Goal: Information Seeking & Learning: Understand process/instructions

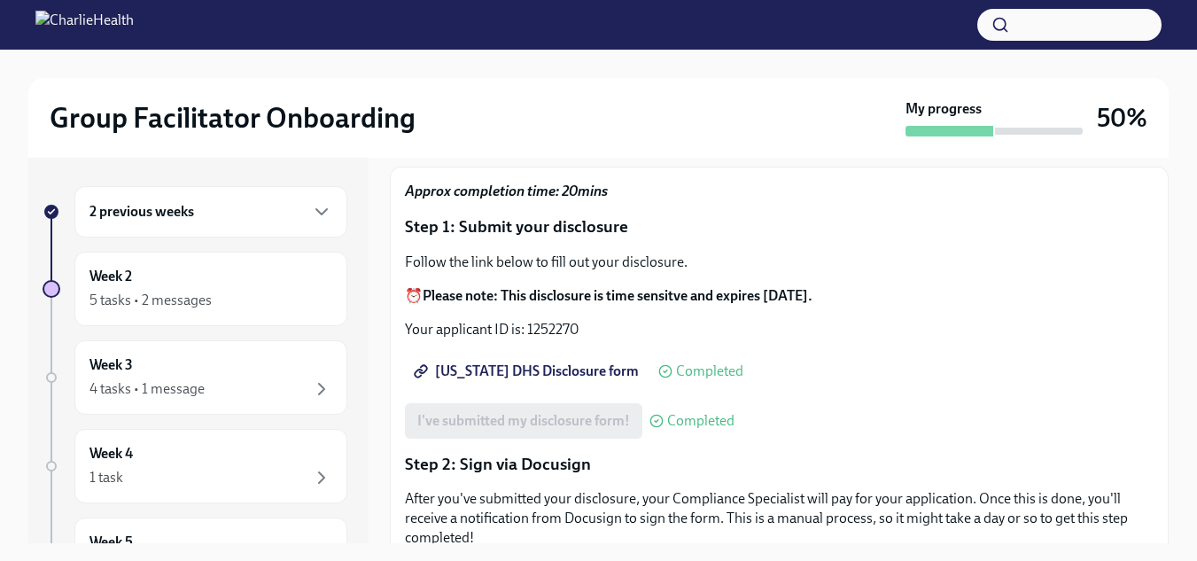
scroll to position [130, 0]
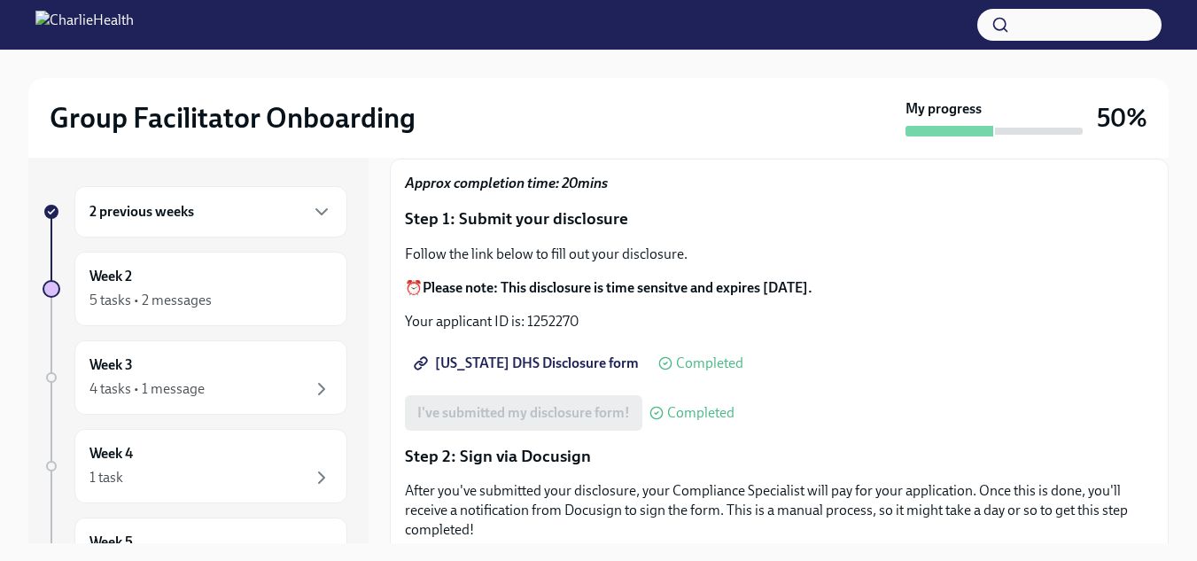
click at [203, 281] on div "Week 2 5 tasks • 2 messages" at bounding box center [210, 289] width 243 height 44
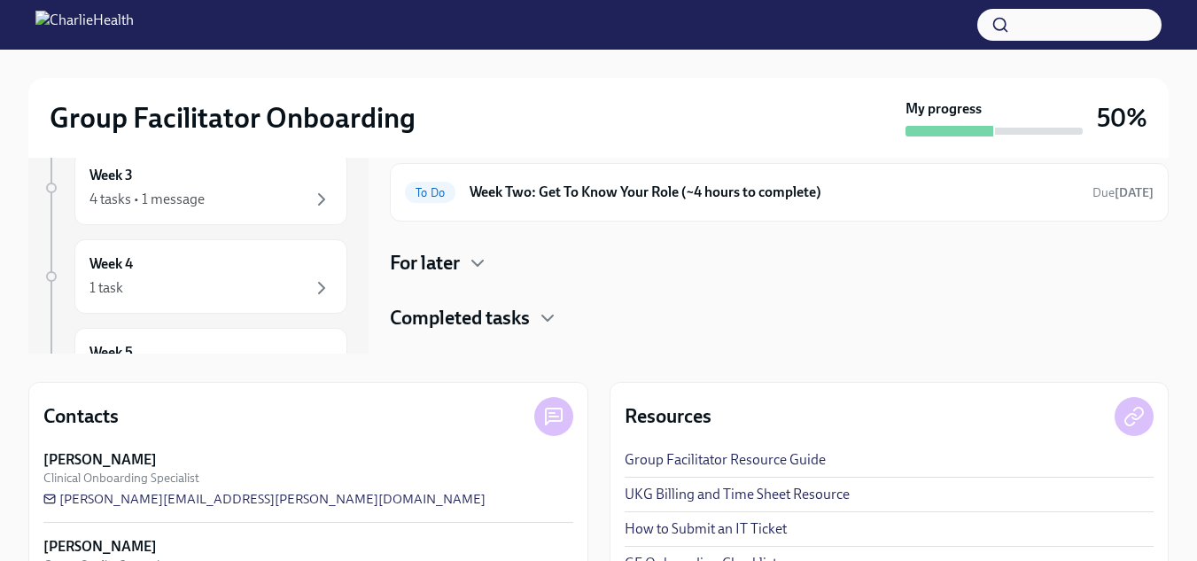
scroll to position [230, 0]
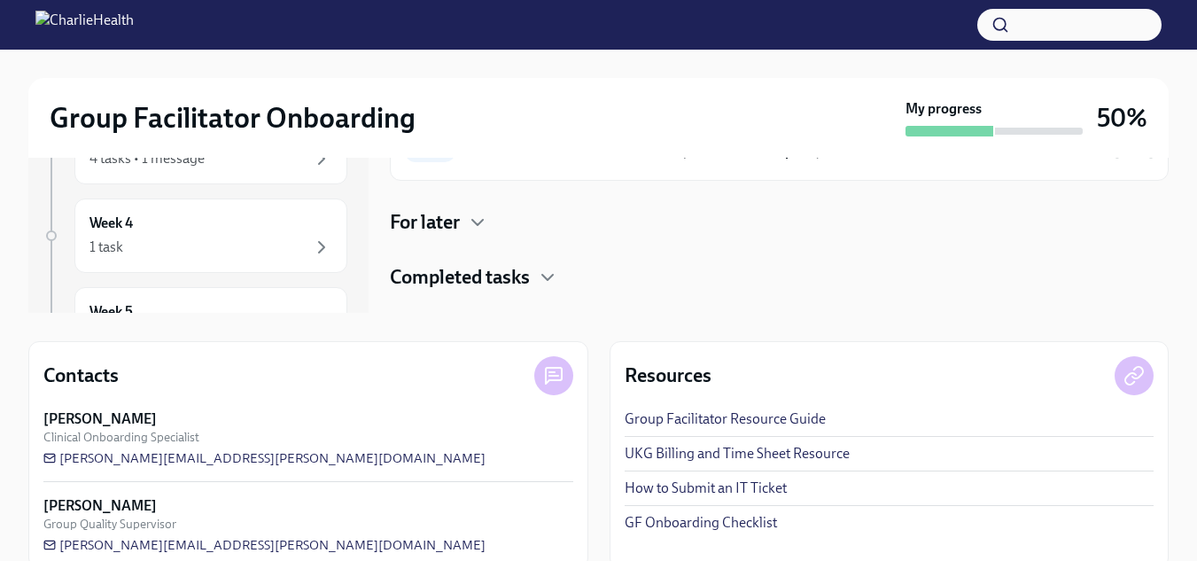
click at [434, 278] on h4 "Completed tasks" at bounding box center [460, 277] width 140 height 27
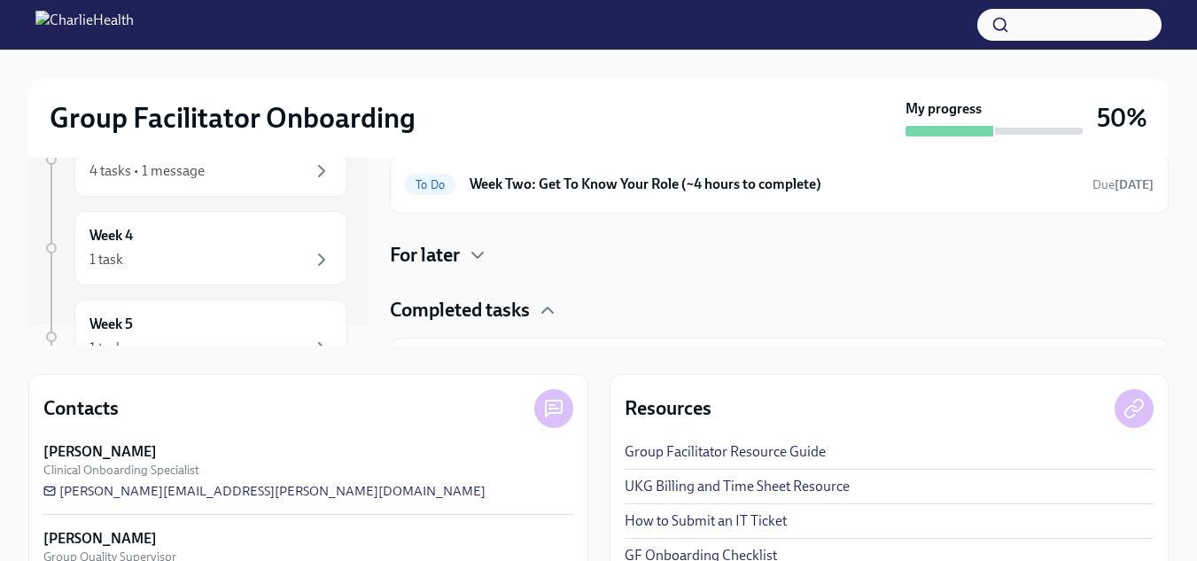
scroll to position [0, 0]
click at [254, 181] on div "4 tasks • 1 message" at bounding box center [210, 191] width 243 height 21
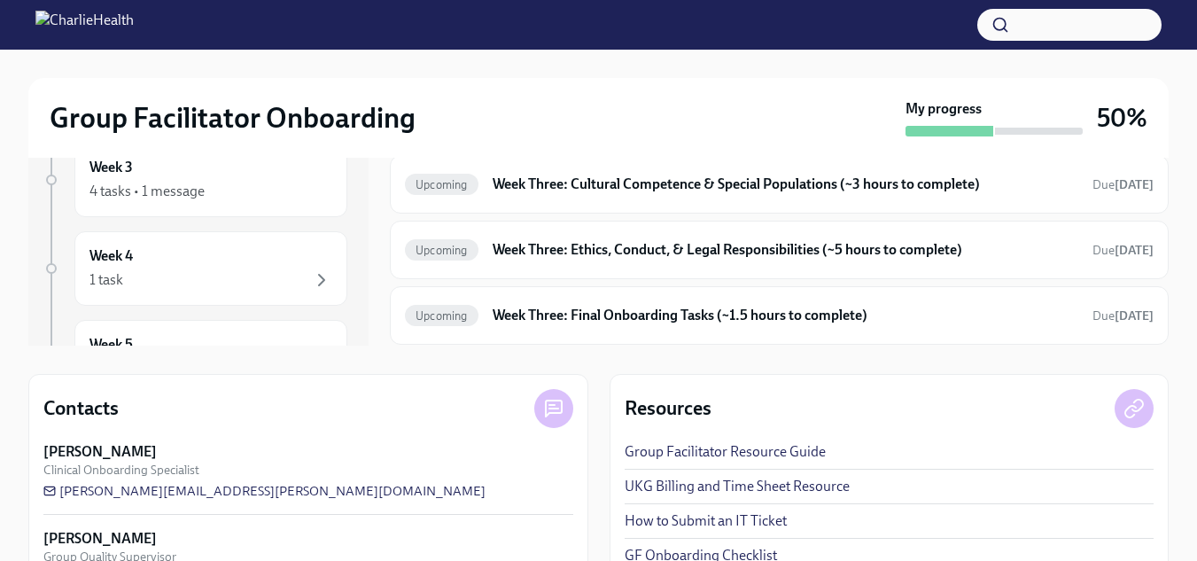
drag, startPoint x: 1170, startPoint y: 204, endPoint x: 1186, endPoint y: 145, distance: 60.6
click at [1186, 145] on div "Group Facilitator Onboarding My progress 50% 2 previous weeks Week 2 5 tasks • …" at bounding box center [598, 237] width 1197 height 771
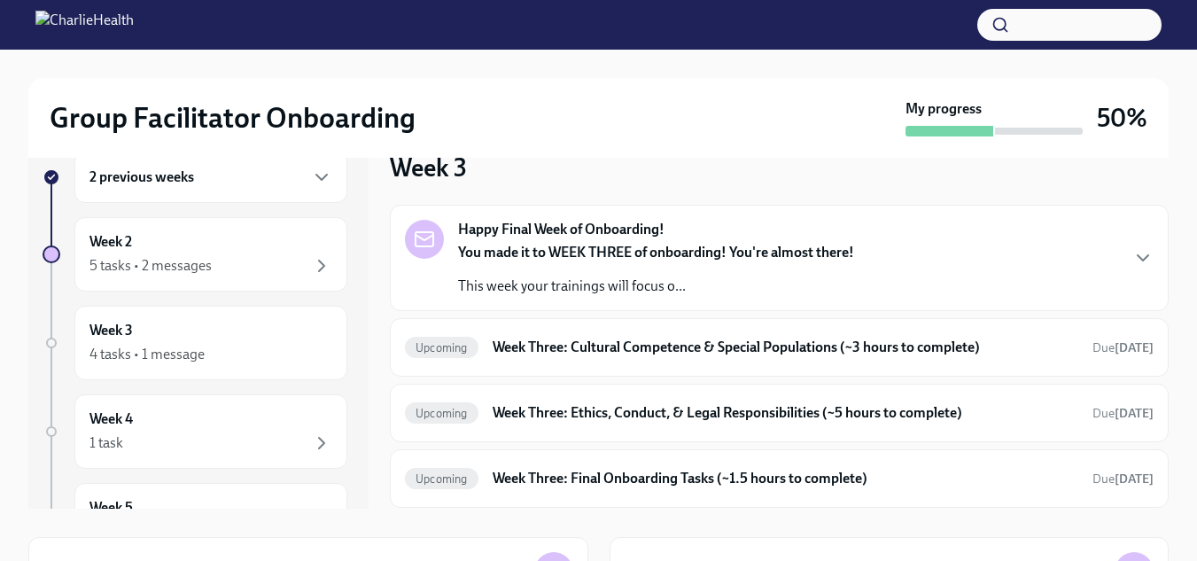
scroll to position [32, 0]
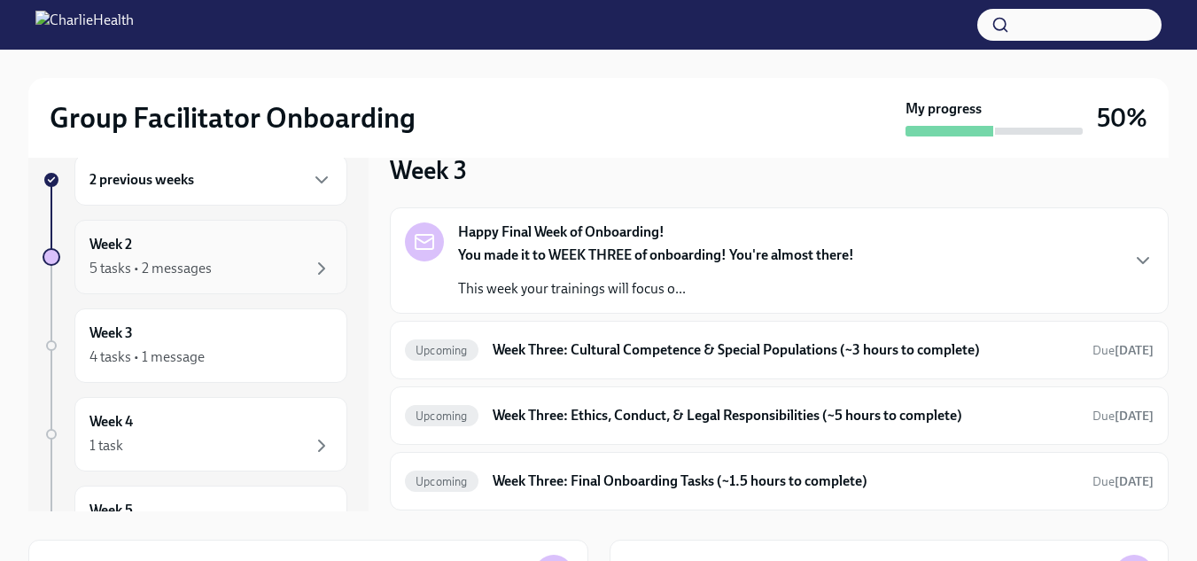
click at [207, 243] on div "Week 2 5 tasks • 2 messages" at bounding box center [210, 257] width 243 height 44
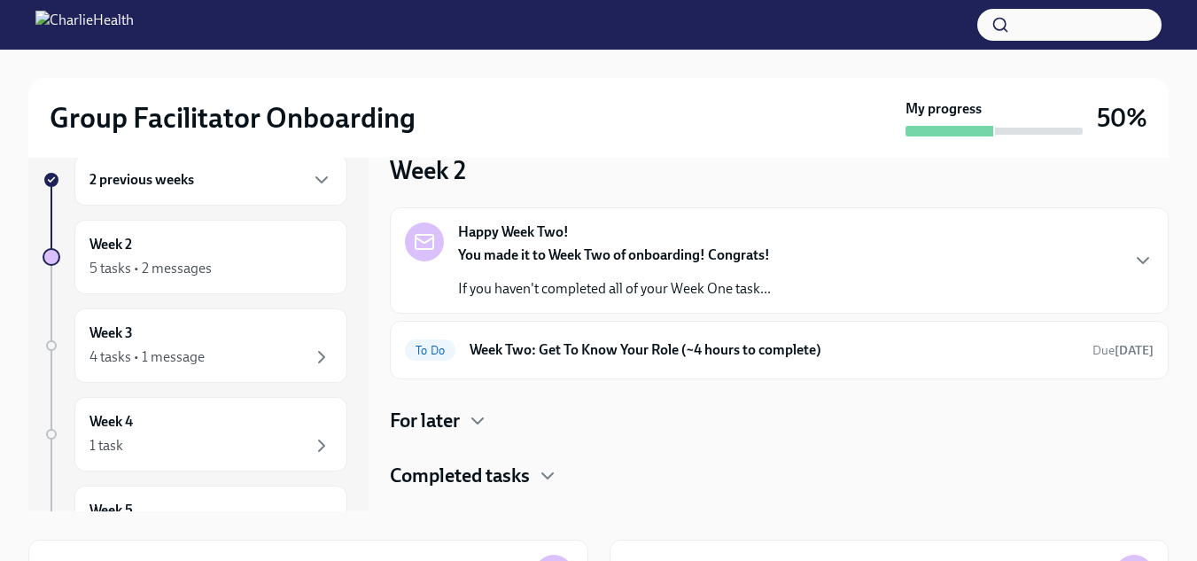
click at [532, 235] on strong "Happy Week Two!" at bounding box center [513, 231] width 111 height 19
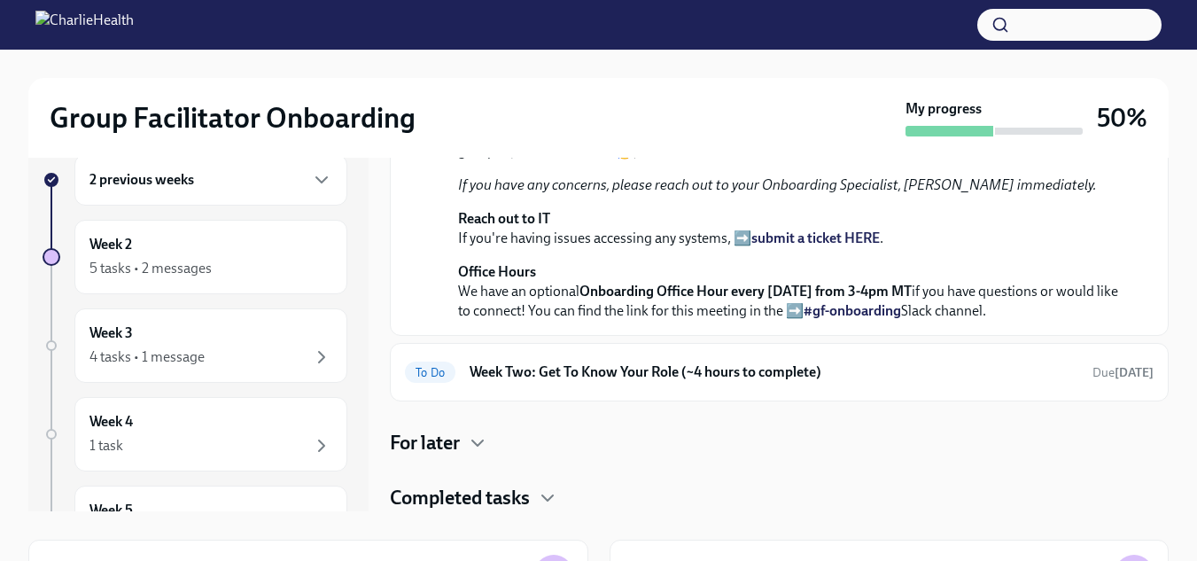
scroll to position [594, 0]
click at [587, 366] on h6 "Week Two: Get To Know Your Role (~4 hours to complete)" at bounding box center [774, 371] width 609 height 19
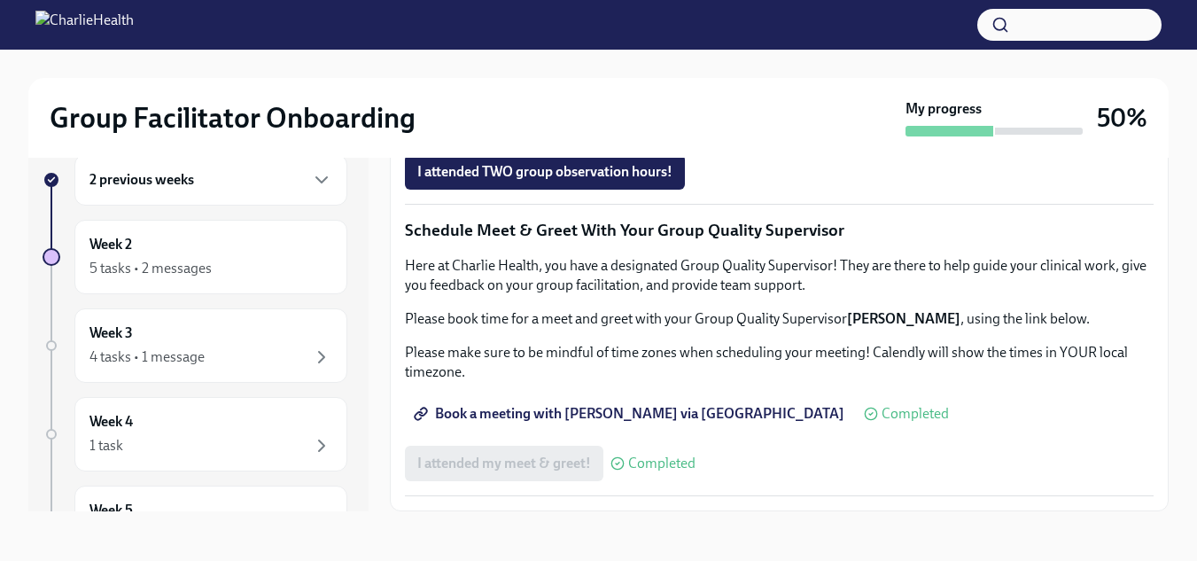
scroll to position [1550, 0]
click at [569, 82] on span "Group Observation Instructions" at bounding box center [523, 73] width 213 height 18
